Goal: Information Seeking & Learning: Stay updated

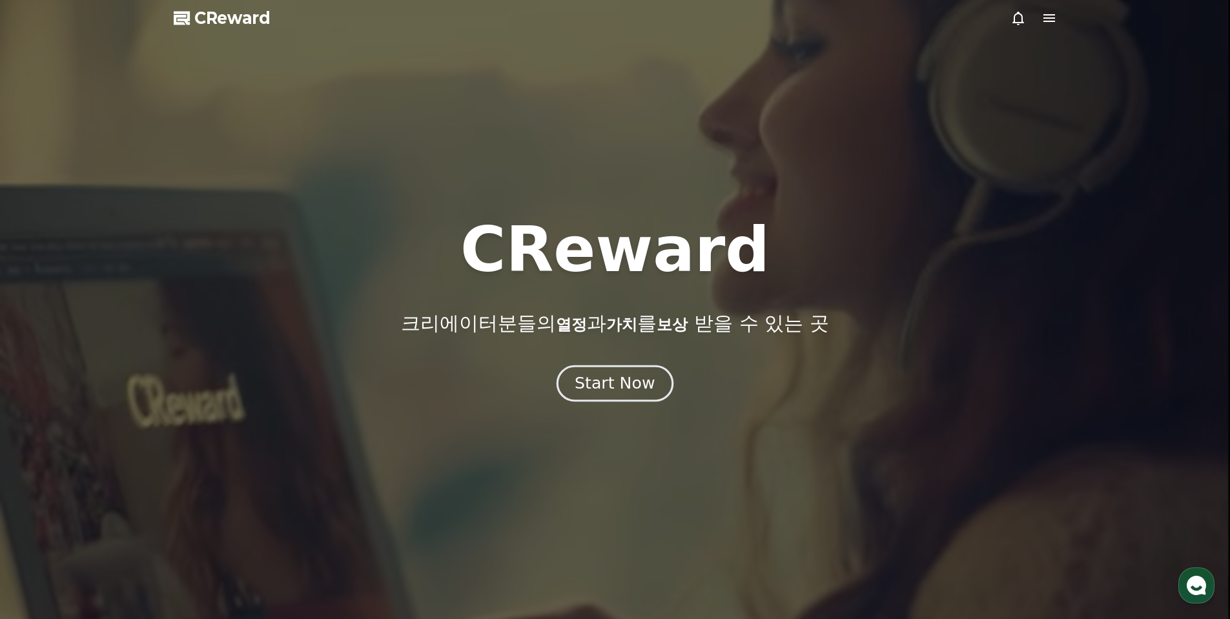
click at [652, 395] on button "Start Now" at bounding box center [615, 383] width 117 height 37
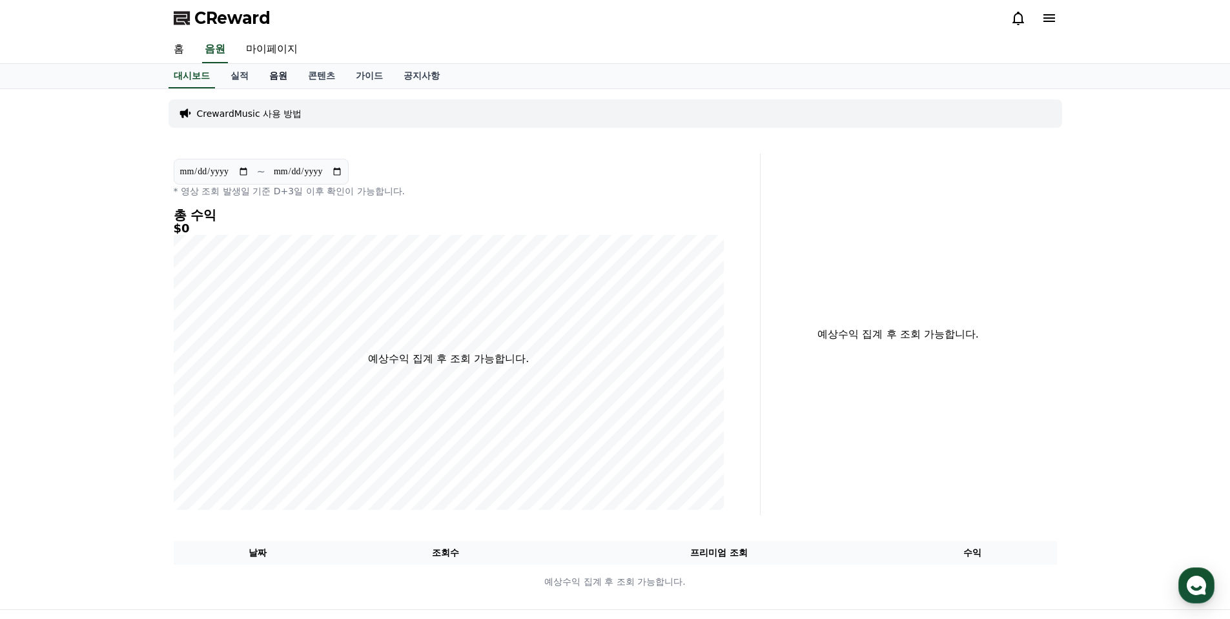
click at [277, 72] on link "음원" at bounding box center [278, 76] width 39 height 25
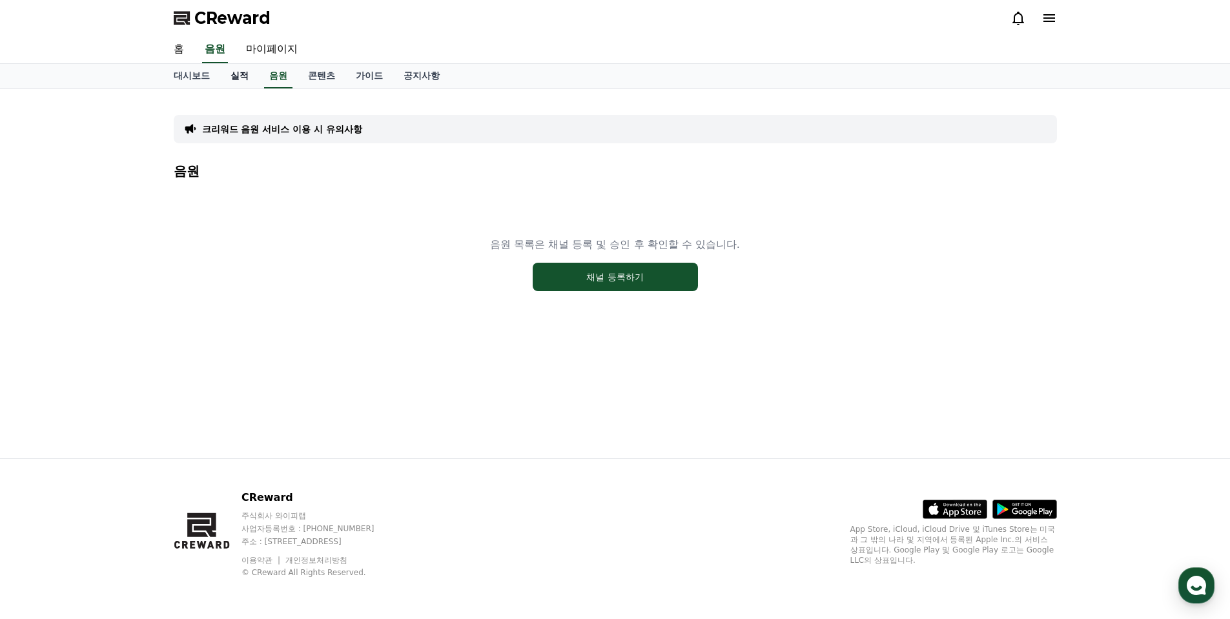
click at [231, 81] on link "실적" at bounding box center [239, 76] width 39 height 25
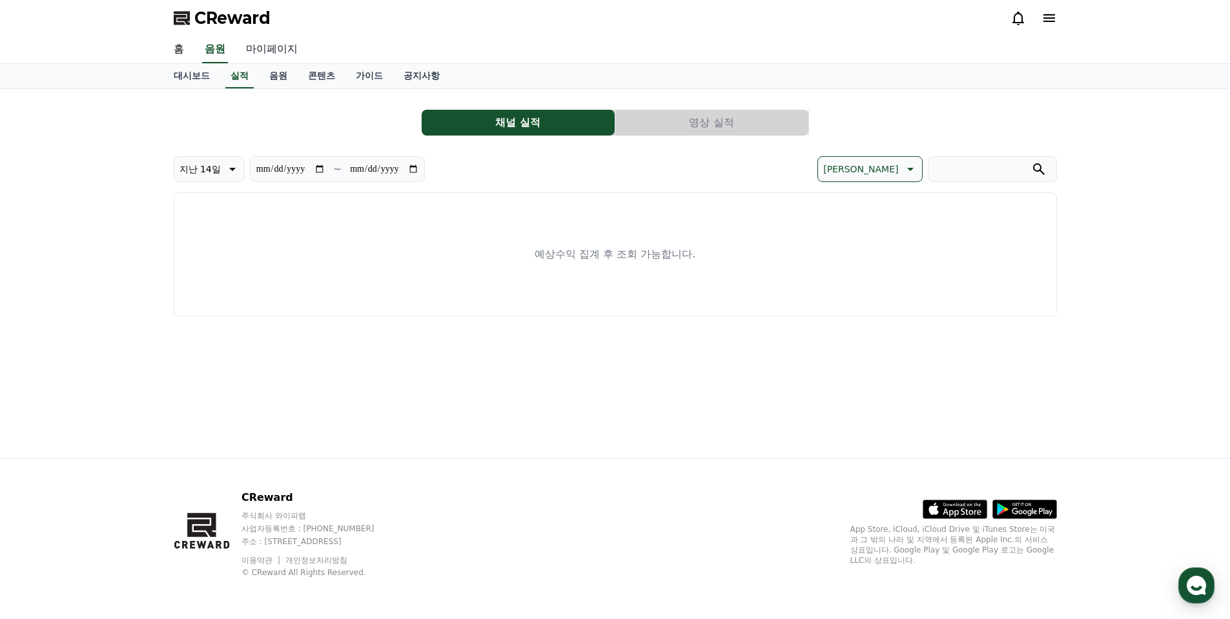
click at [267, 48] on link "마이페이지" at bounding box center [272, 49] width 72 height 27
select select "**********"
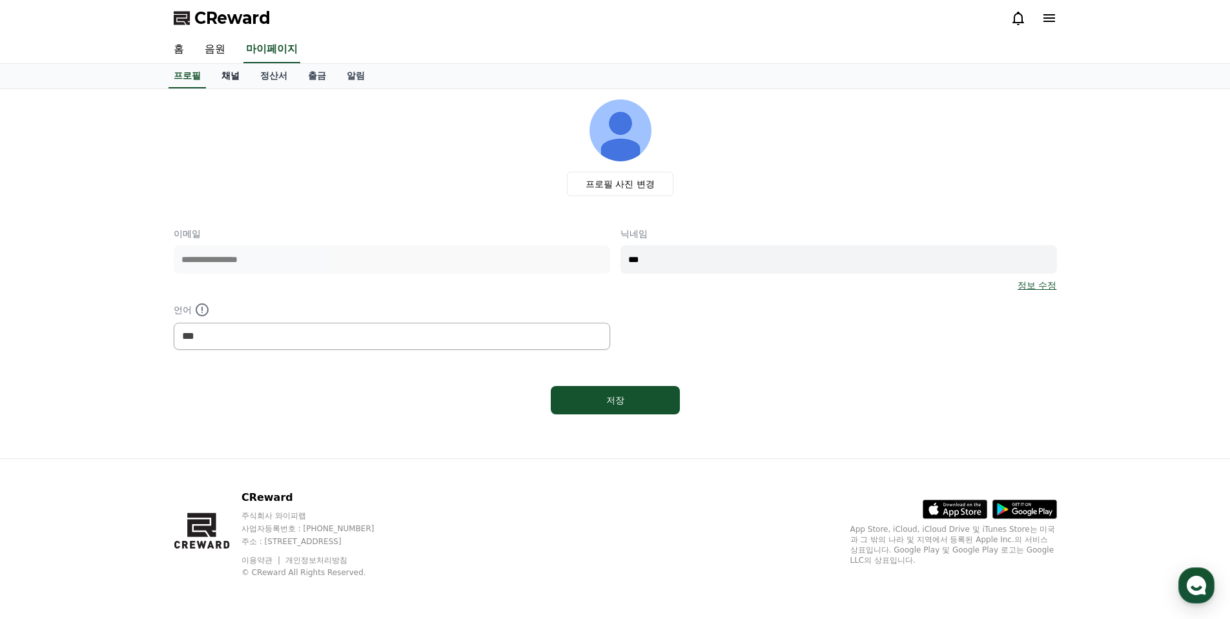
click at [231, 69] on link "채널" at bounding box center [230, 76] width 39 height 25
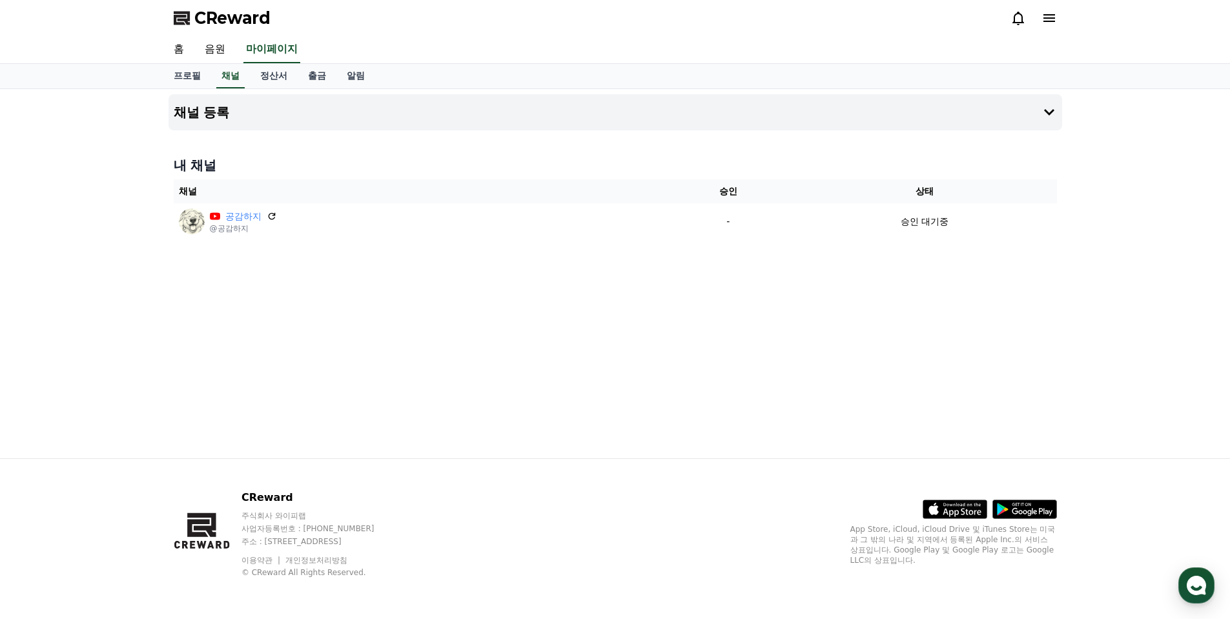
click at [220, 18] on span "CReward" at bounding box center [232, 18] width 76 height 21
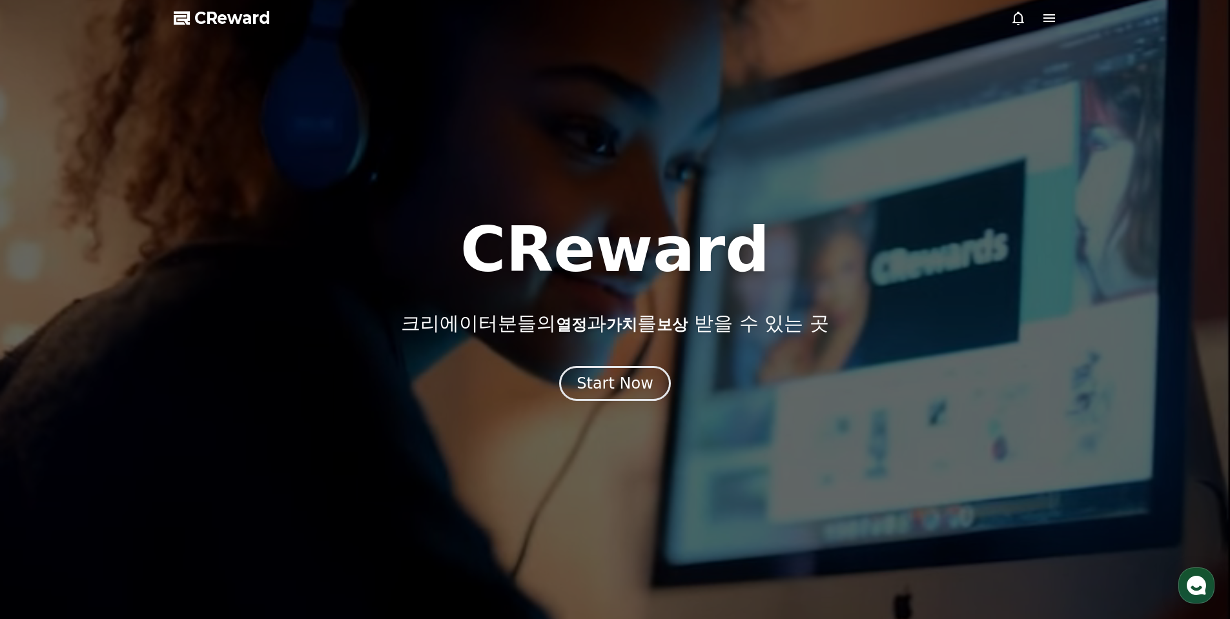
click at [1013, 14] on icon at bounding box center [1018, 17] width 15 height 15
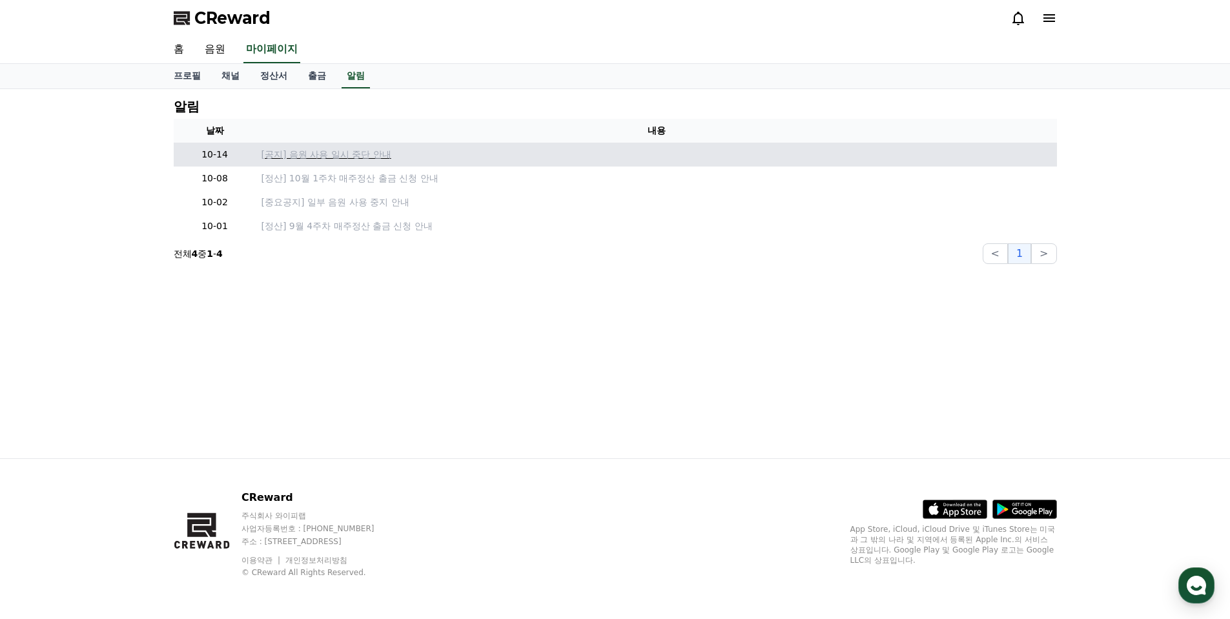
click at [333, 155] on p "[공지] 음원 사용 일시 중단 안내" at bounding box center [657, 155] width 790 height 14
